Goal: Check status: Check status

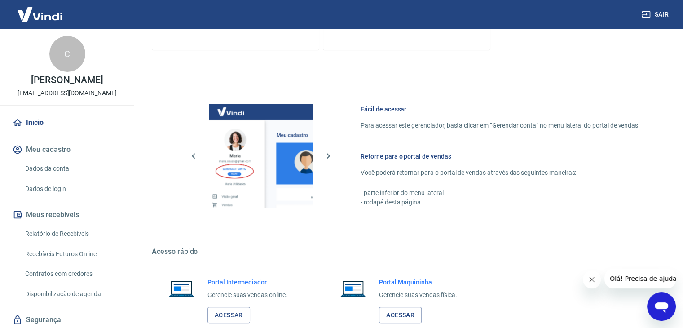
scroll to position [458, 0]
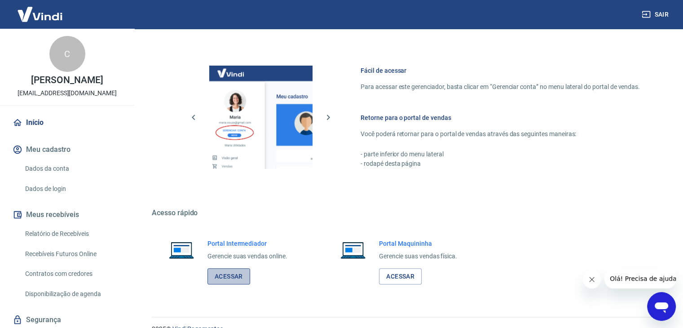
click at [236, 273] on link "Acessar" at bounding box center [229, 276] width 43 height 17
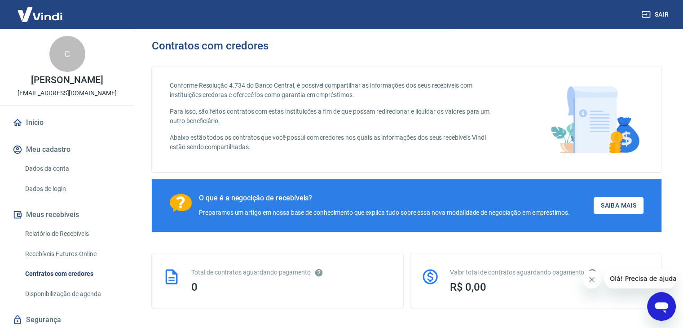
click at [66, 232] on link "Relatório de Recebíveis" at bounding box center [73, 234] width 102 height 18
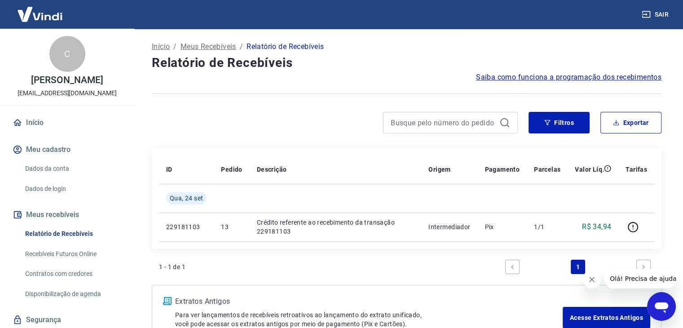
scroll to position [61, 0]
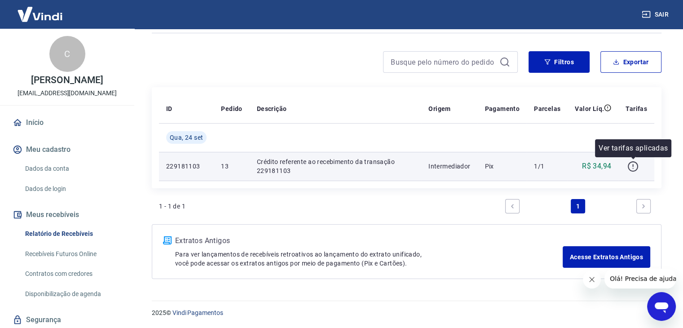
click at [635, 168] on icon "button" at bounding box center [633, 166] width 11 height 11
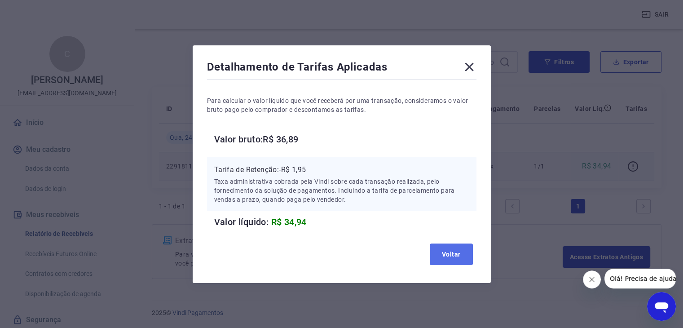
click at [456, 256] on button "Voltar" at bounding box center [451, 254] width 43 height 22
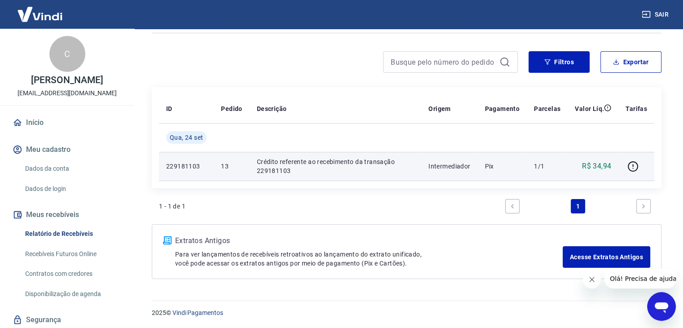
click at [70, 257] on link "Recebíveis Futuros Online" at bounding box center [73, 254] width 102 height 18
